Goal: Task Accomplishment & Management: Manage account settings

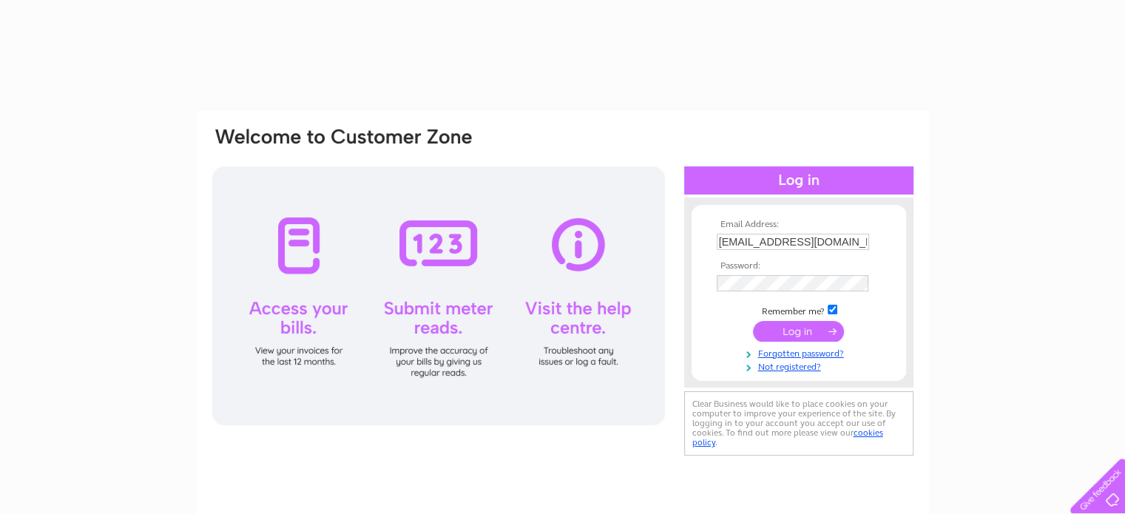
click at [804, 325] on input "submit" at bounding box center [798, 331] width 91 height 21
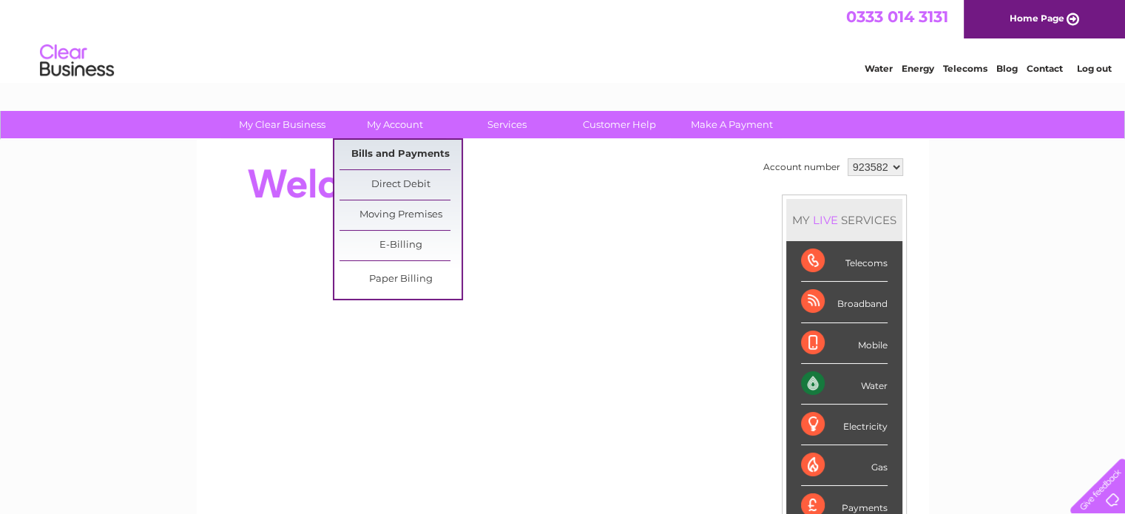
click at [410, 155] on link "Bills and Payments" at bounding box center [400, 155] width 122 height 30
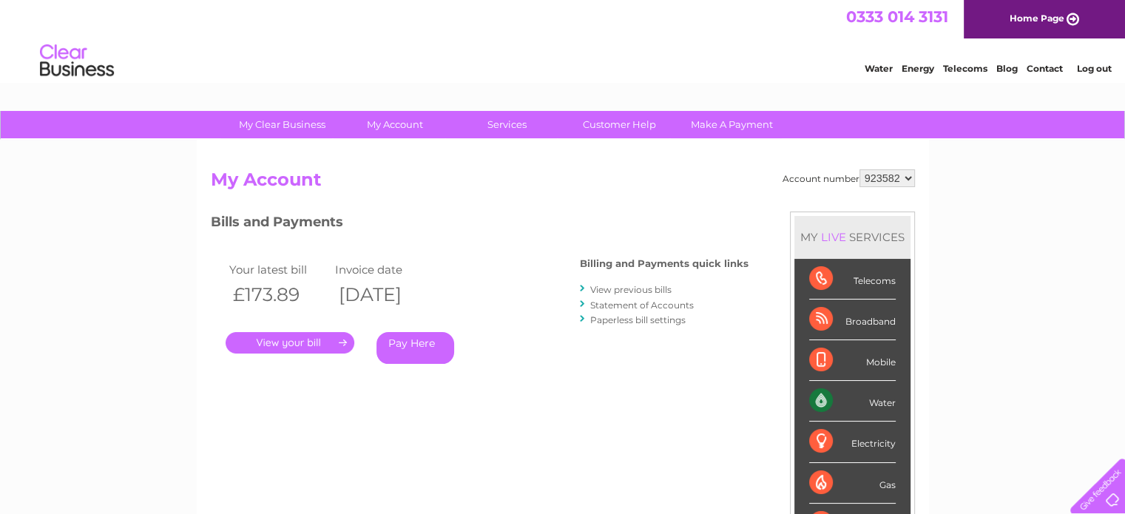
click at [290, 348] on link "." at bounding box center [290, 342] width 129 height 21
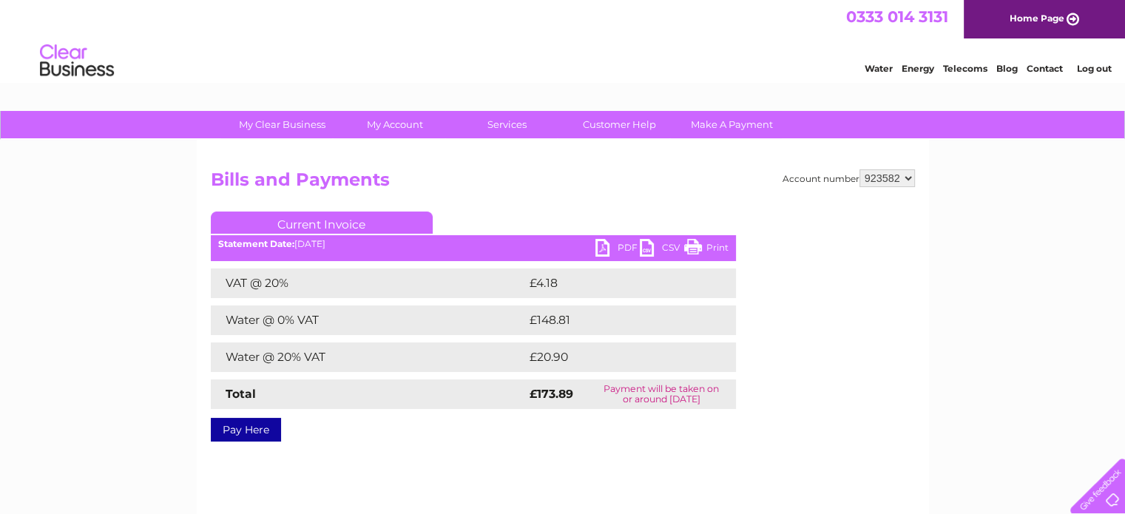
click at [626, 251] on link "PDF" at bounding box center [617, 249] width 44 height 21
